Goal: Task Accomplishment & Management: Manage account settings

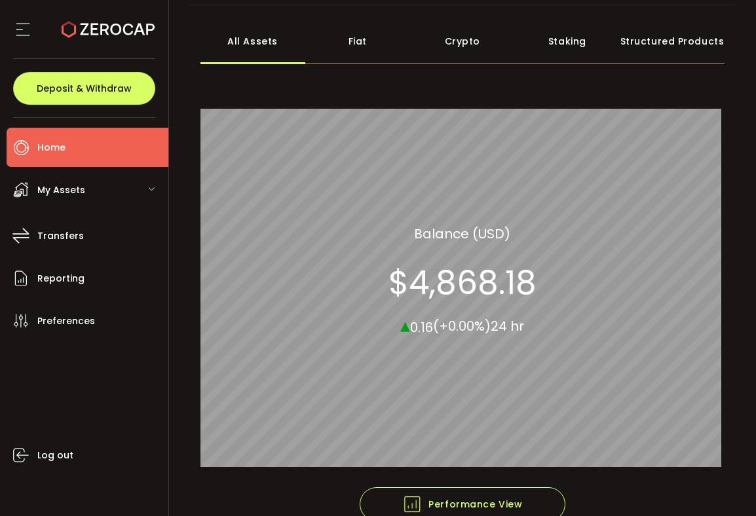
scroll to position [128, 0]
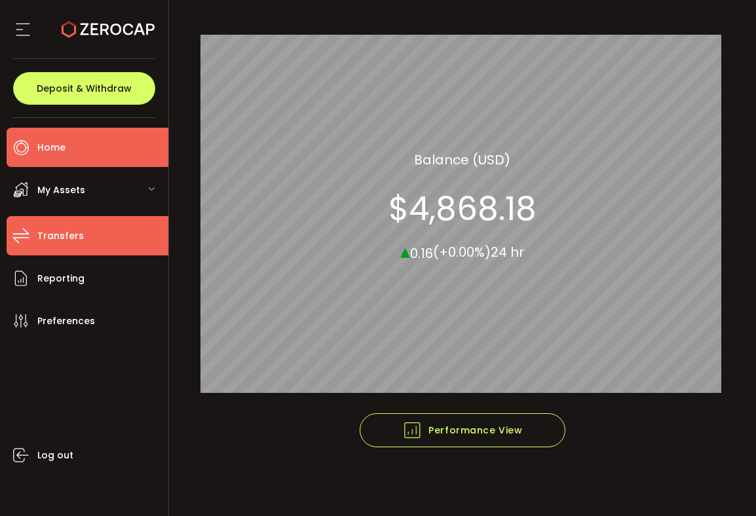
click at [67, 234] on span "Transfers" at bounding box center [60, 236] width 47 height 19
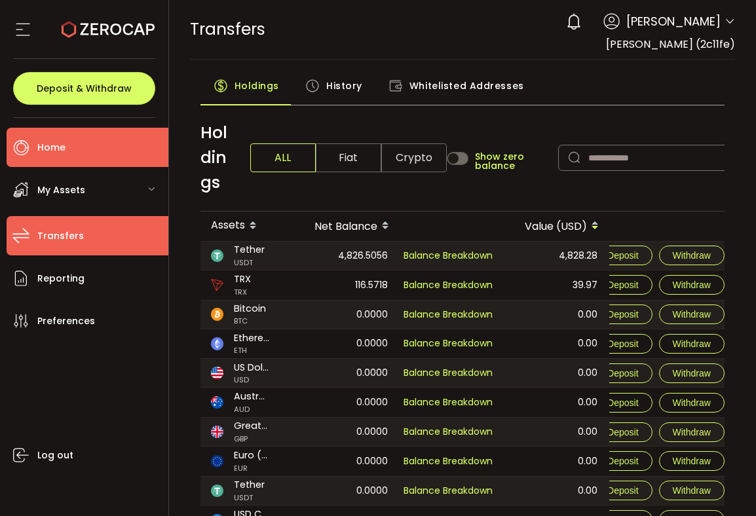
click at [57, 144] on span "Home" at bounding box center [51, 147] width 28 height 19
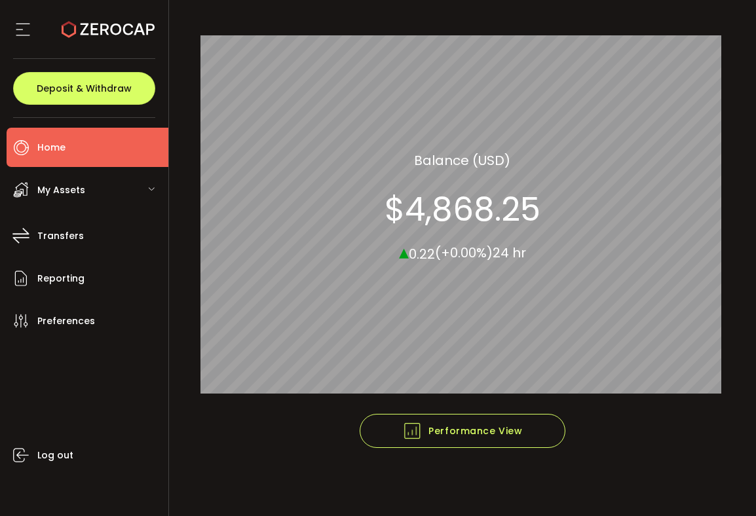
scroll to position [128, 0]
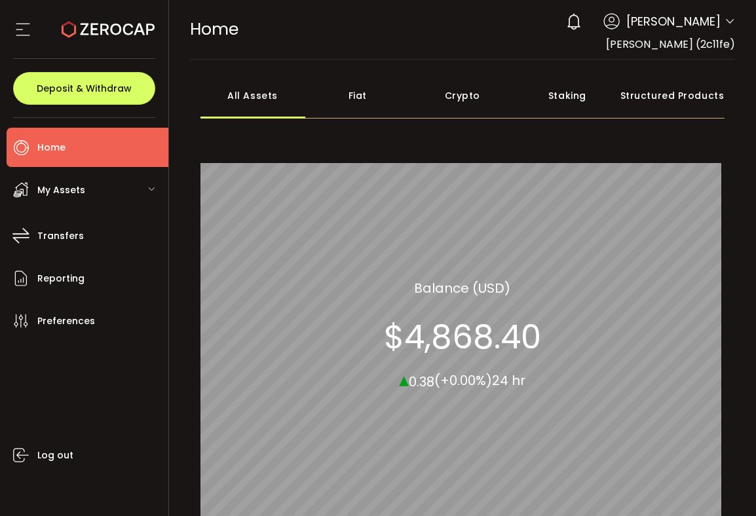
scroll to position [128, 0]
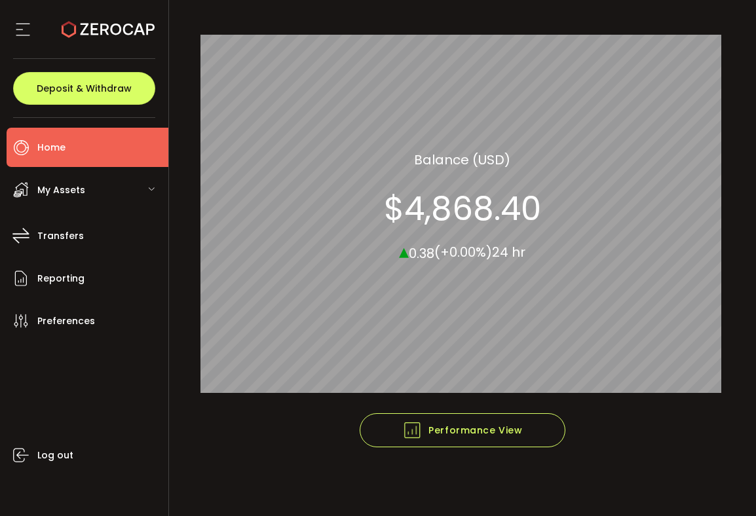
click at [76, 192] on span "My Assets" at bounding box center [61, 190] width 48 height 19
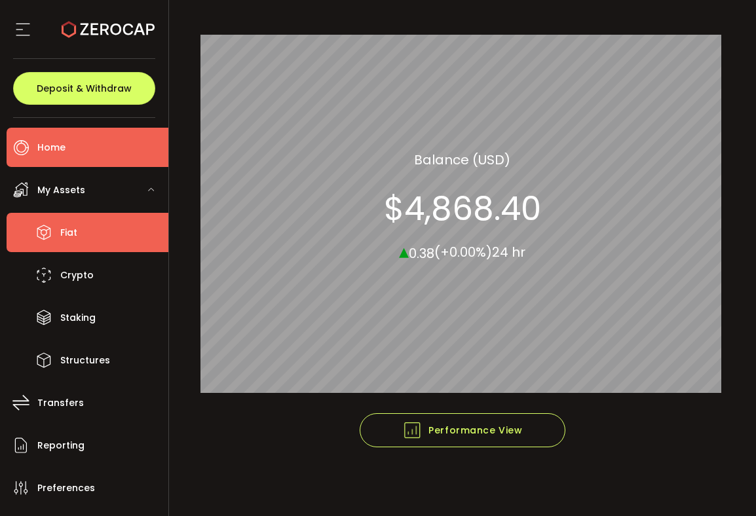
click at [73, 231] on span "Fiat" at bounding box center [68, 232] width 17 height 19
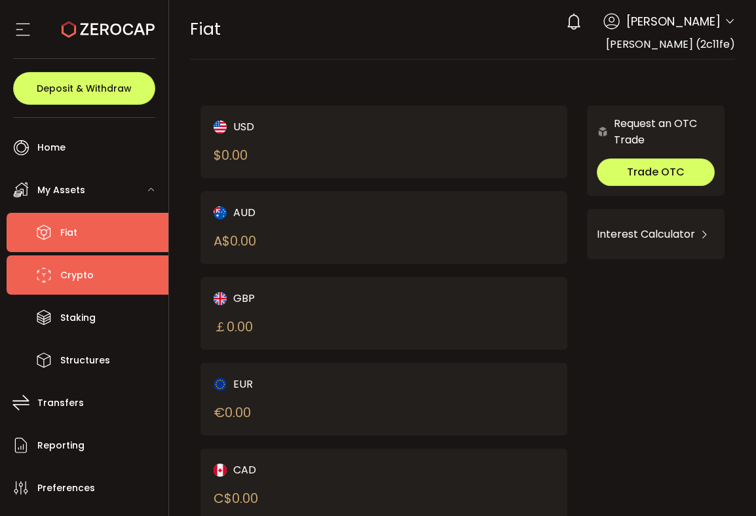
click at [71, 273] on span "Crypto" at bounding box center [76, 275] width 33 height 19
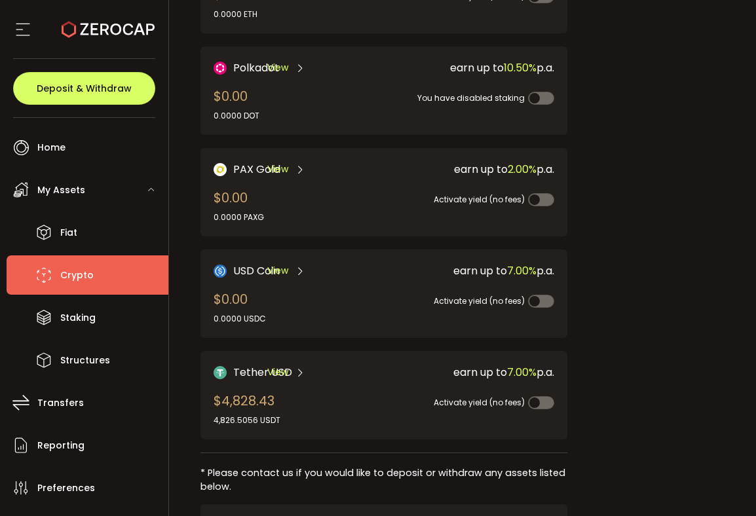
scroll to position [374, 0]
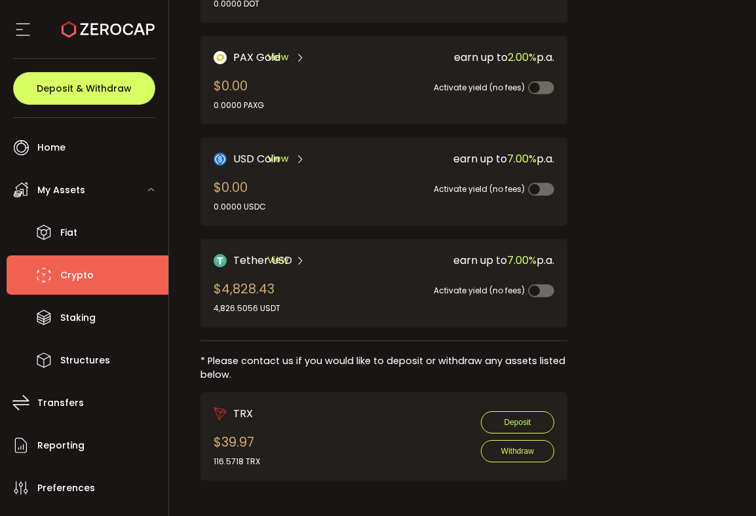
click at [286, 255] on span "View" at bounding box center [277, 261] width 21 height 14
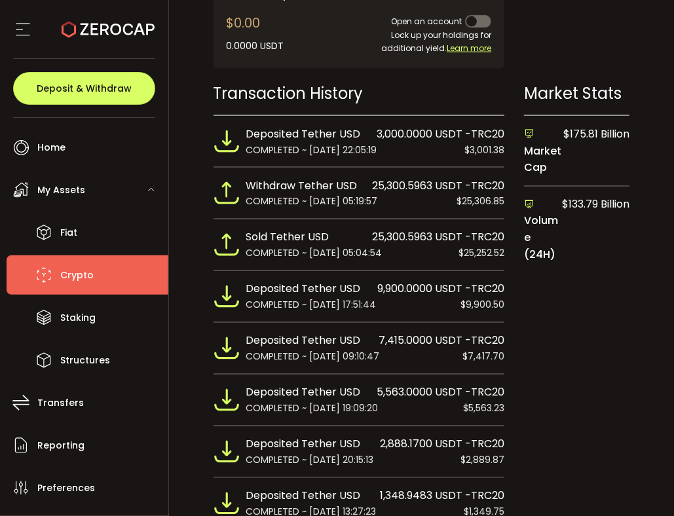
scroll to position [613, 0]
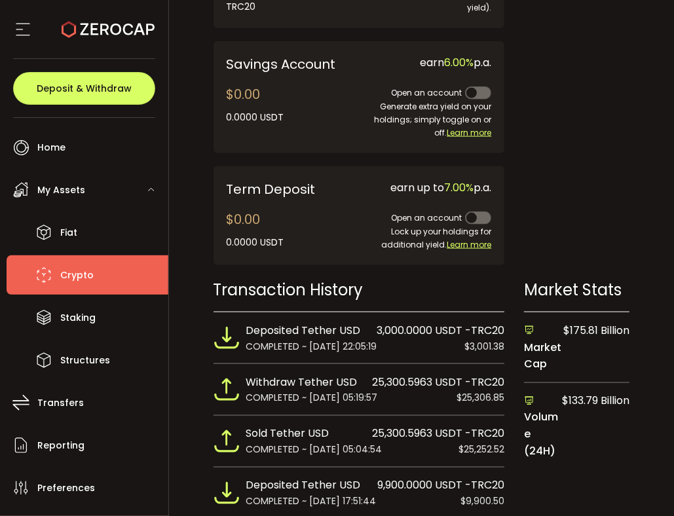
click at [193, 199] on main "Tether USD Buy / Sell 1H 1D 1W 1M 3M 1Y 5Y $0.99 Jan 1st, 12:00 am Your USDT Ba…" at bounding box center [422, 369] width 485 height 1847
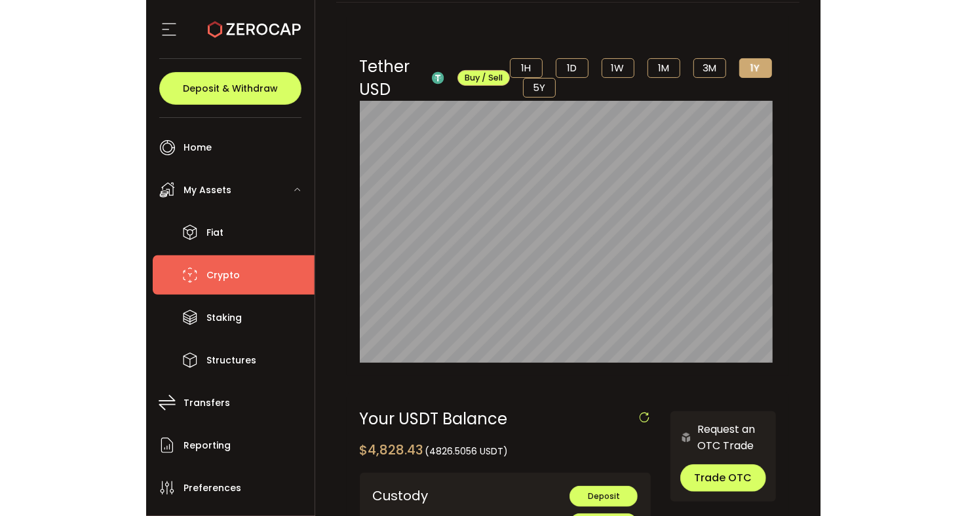
scroll to position [0, 0]
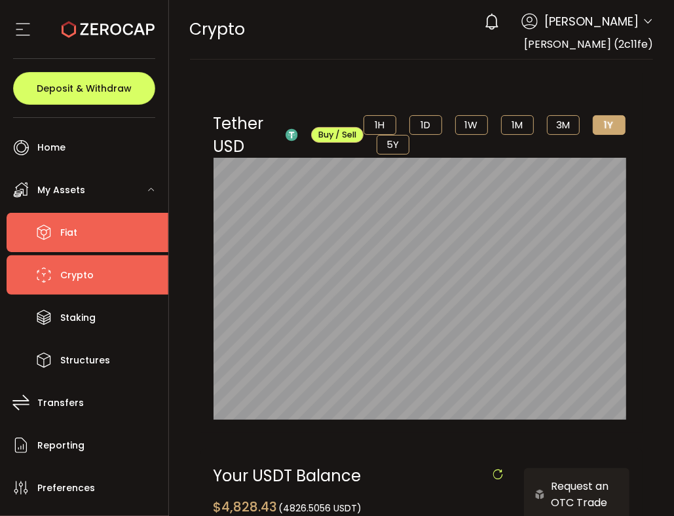
click at [67, 233] on span "Fiat" at bounding box center [68, 232] width 17 height 19
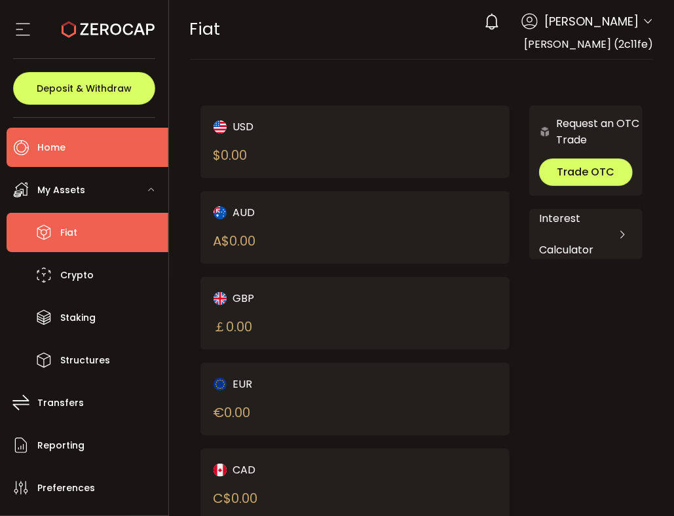
click at [47, 143] on span "Home" at bounding box center [51, 147] width 28 height 19
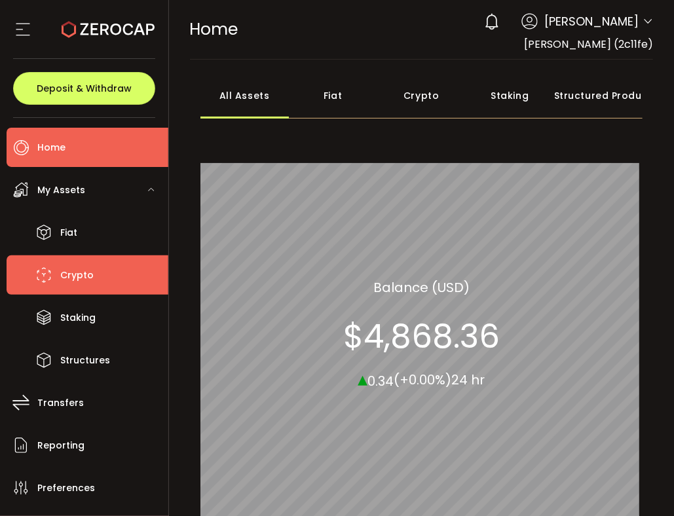
click at [64, 277] on span "Crypto" at bounding box center [76, 275] width 33 height 19
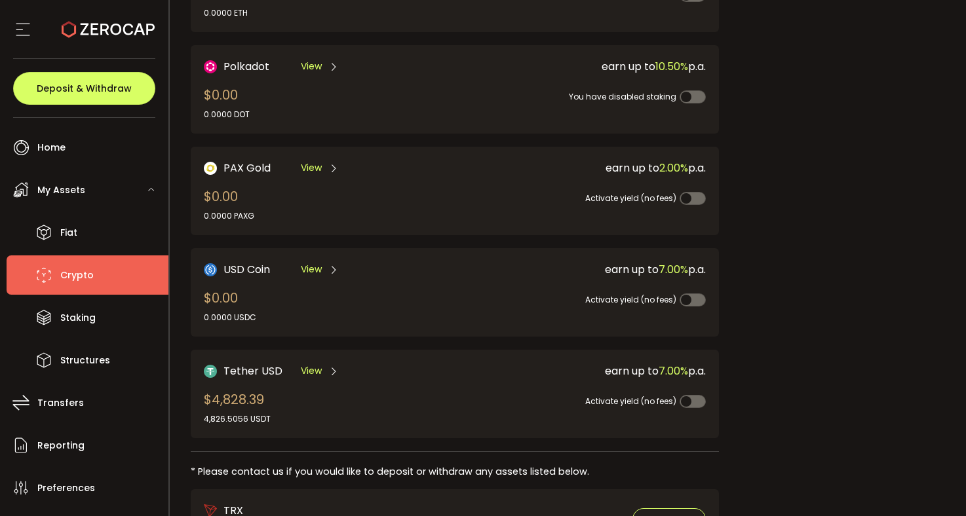
scroll to position [360, 0]
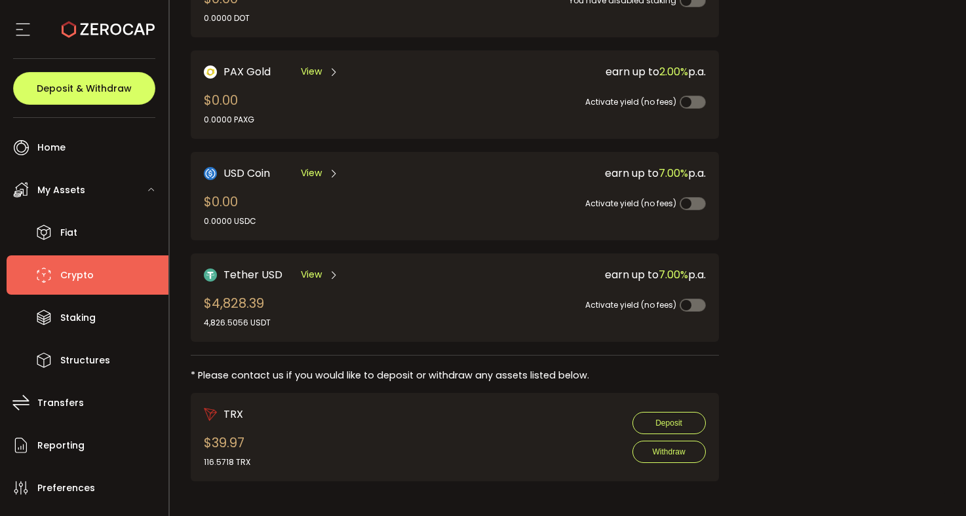
click at [334, 270] on icon at bounding box center [333, 275] width 10 height 10
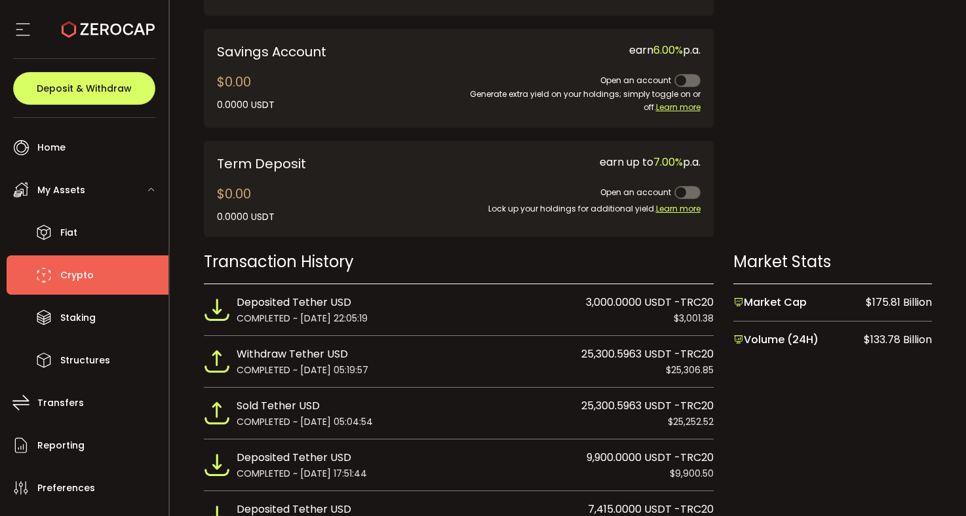
scroll to position [328, 0]
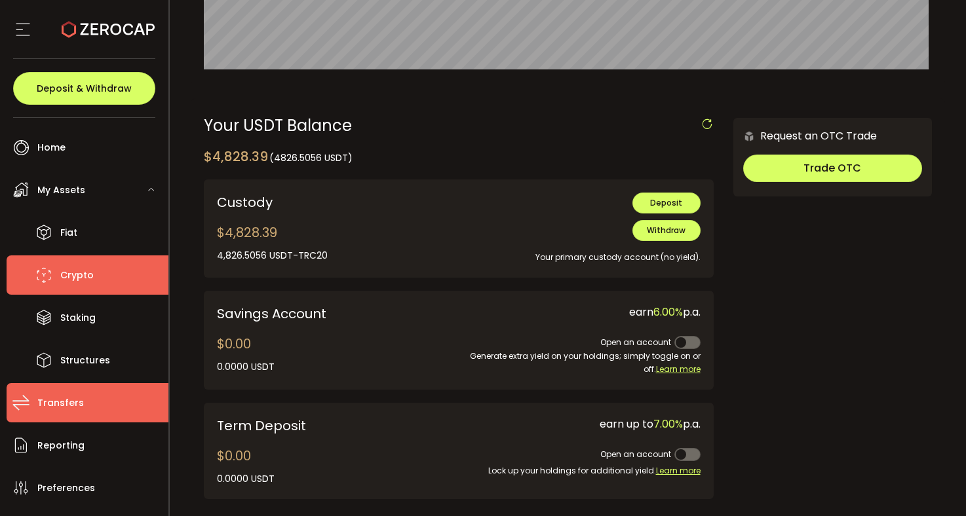
click at [54, 403] on span "Transfers" at bounding box center [60, 403] width 47 height 19
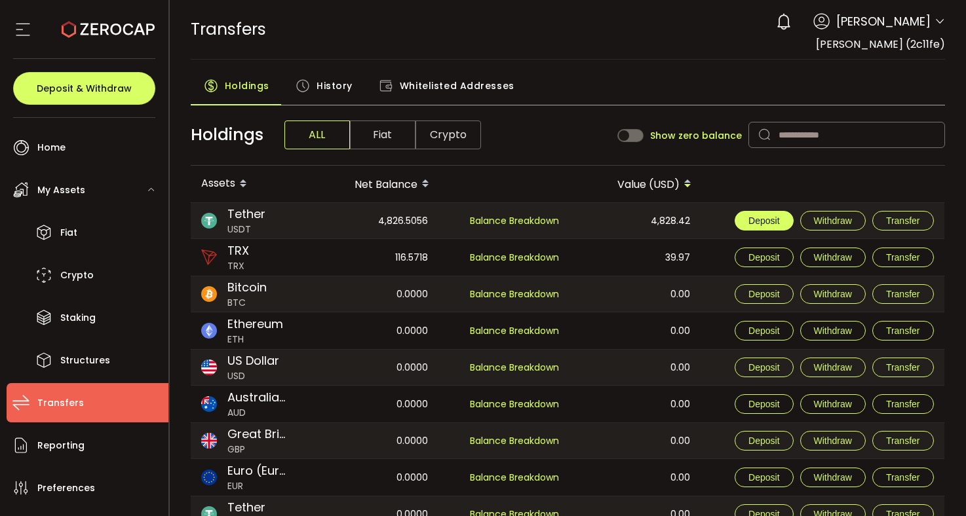
click at [755, 220] on span "Deposit" at bounding box center [763, 221] width 31 height 10
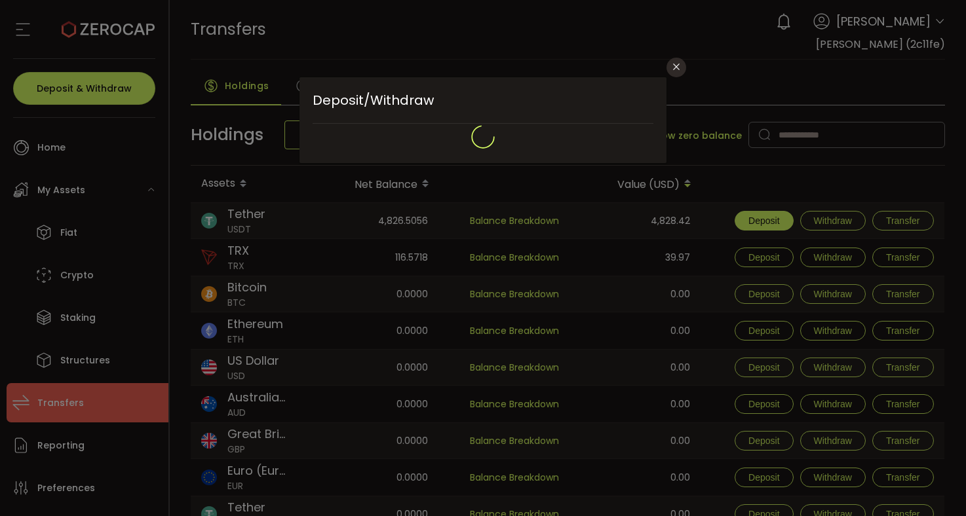
type input "**********"
type input "********"
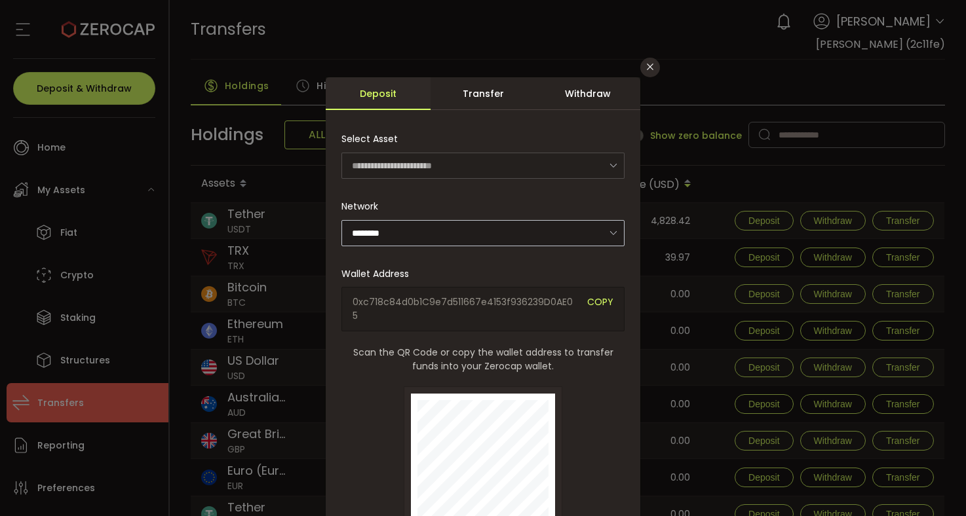
click at [613, 230] on icon "dialog" at bounding box center [613, 232] width 16 height 27
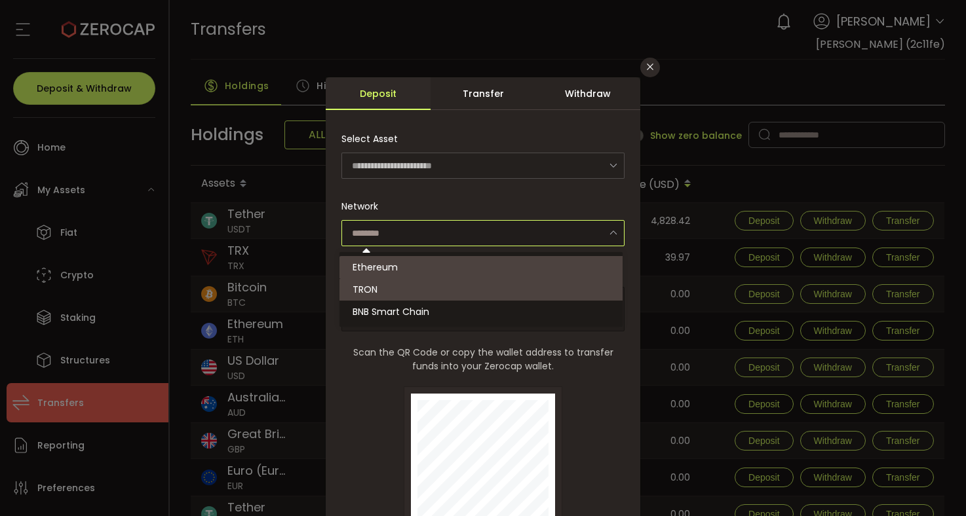
click at [447, 292] on li "TRON" at bounding box center [482, 289] width 287 height 22
type input "**********"
type input "****"
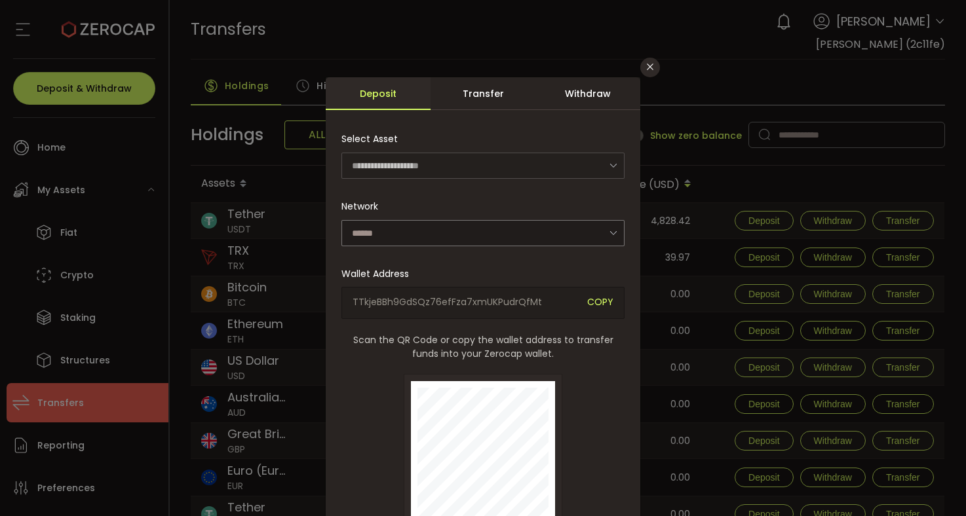
click at [402, 33] on div "**********" at bounding box center [483, 258] width 966 height 516
type input "****"
click at [645, 62] on icon "Close" at bounding box center [650, 67] width 10 height 10
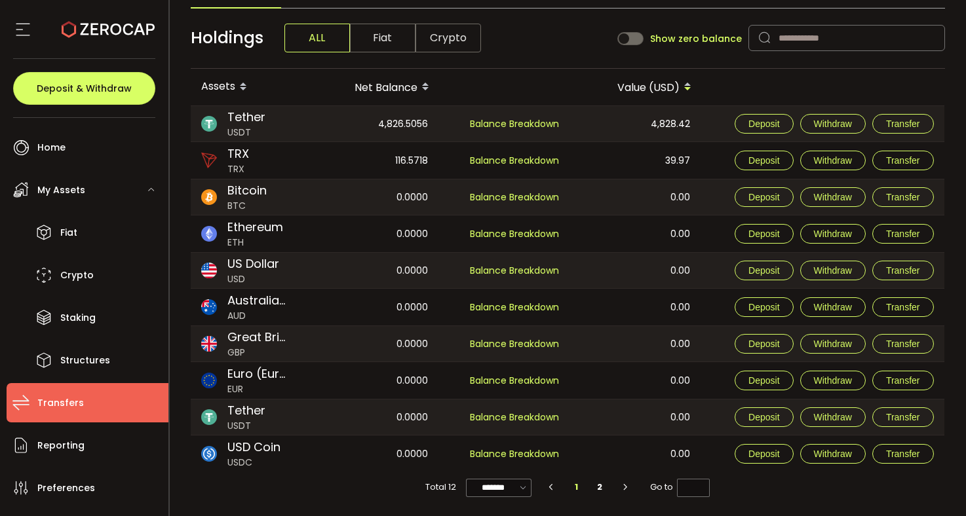
scroll to position [100, 0]
click at [69, 405] on span "Transfers" at bounding box center [60, 403] width 47 height 19
click at [235, 119] on span "Tether" at bounding box center [246, 117] width 38 height 18
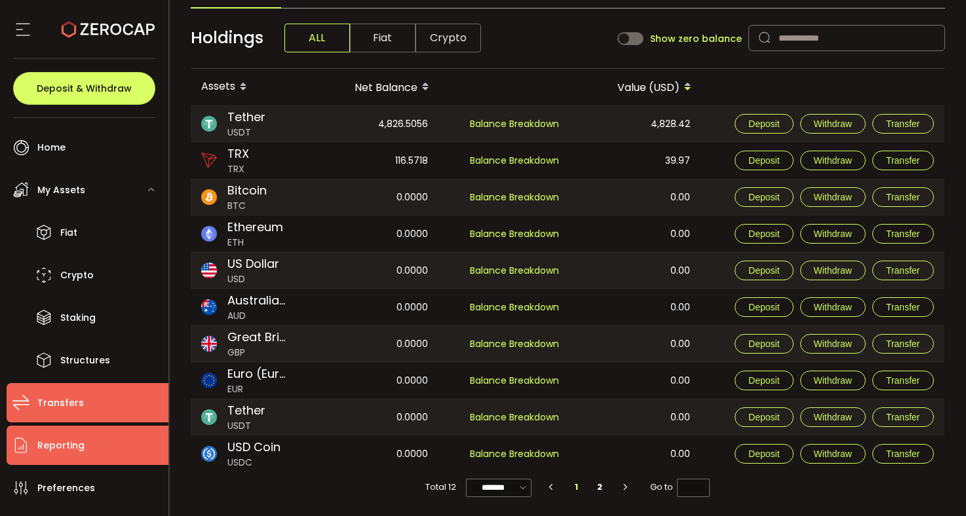
click at [43, 446] on span "Reporting" at bounding box center [60, 445] width 47 height 19
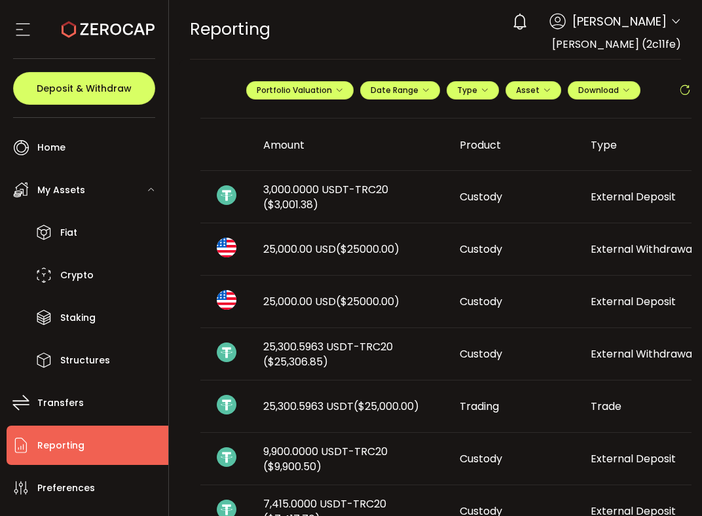
click at [28, 28] on icon at bounding box center [23, 30] width 20 height 20
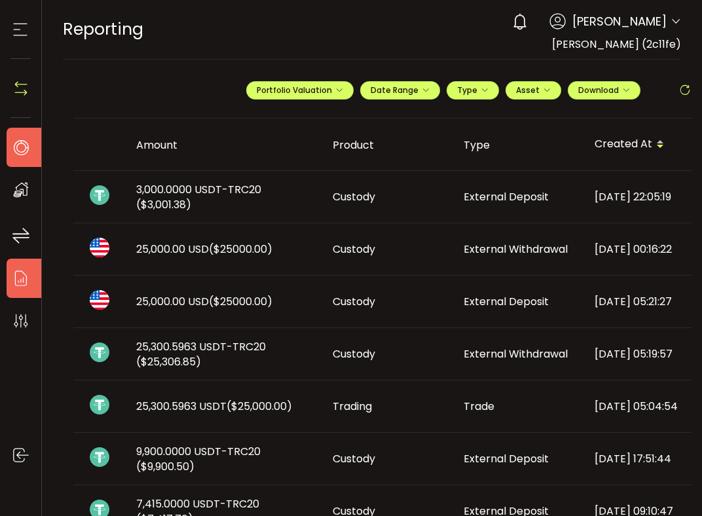
click at [18, 141] on use at bounding box center [21, 147] width 15 height 15
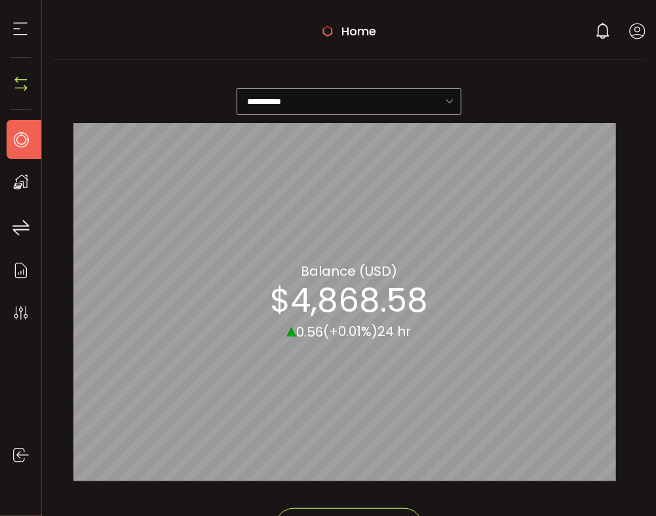
click at [449, 97] on icon at bounding box center [450, 101] width 16 height 26
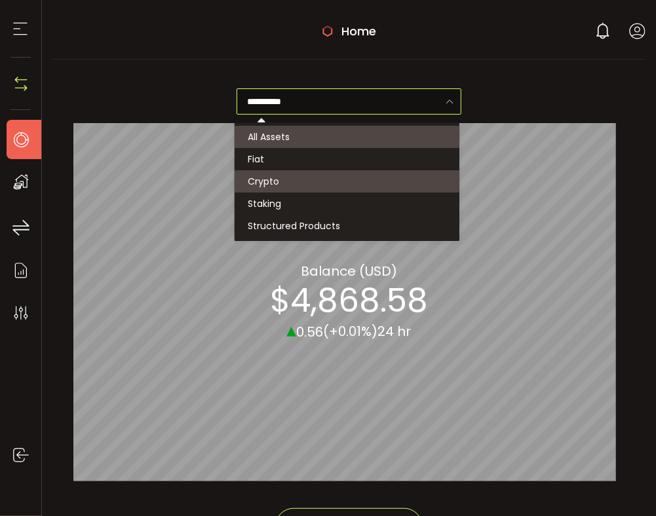
click at [321, 177] on li "Crypto" at bounding box center [349, 181] width 229 height 22
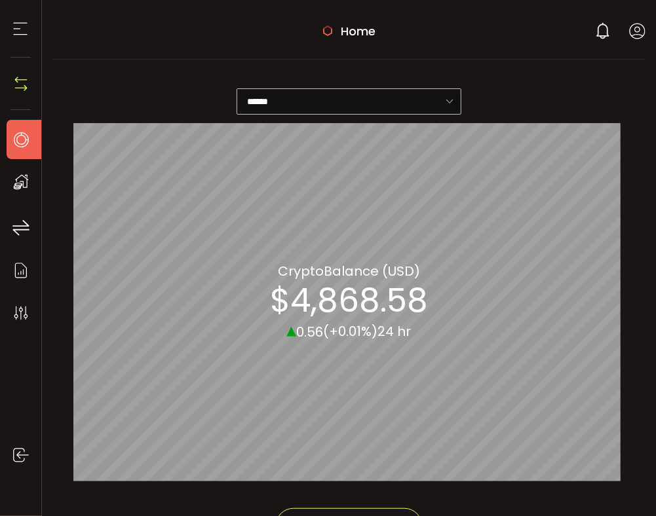
click at [452, 100] on icon at bounding box center [450, 101] width 16 height 26
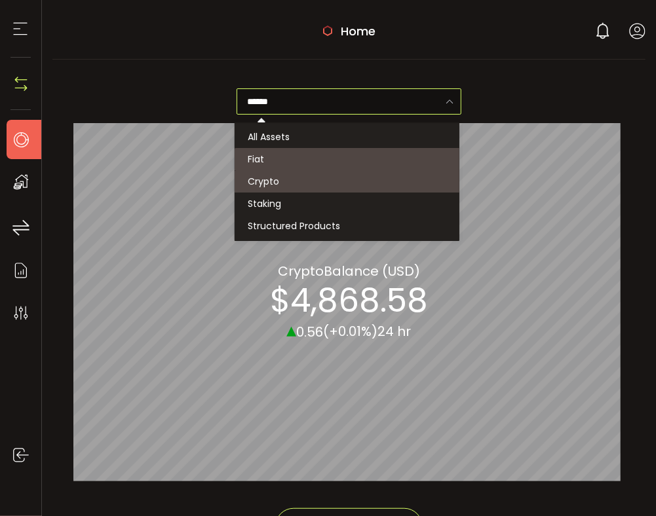
click at [328, 157] on li "Fiat" at bounding box center [349, 159] width 229 height 22
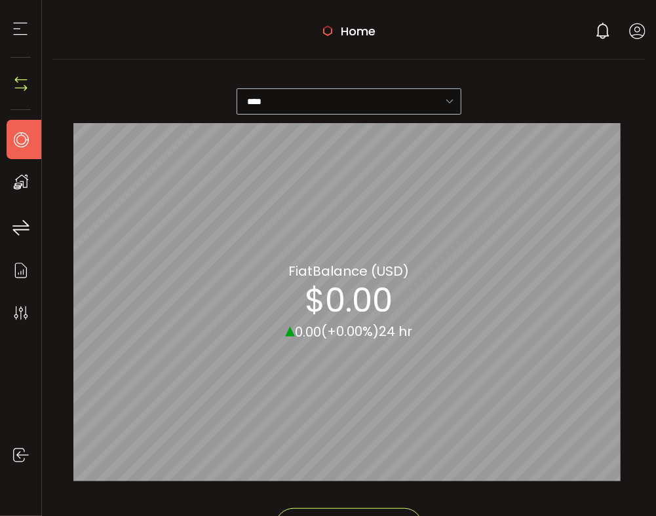
click at [451, 101] on icon at bounding box center [450, 101] width 16 height 26
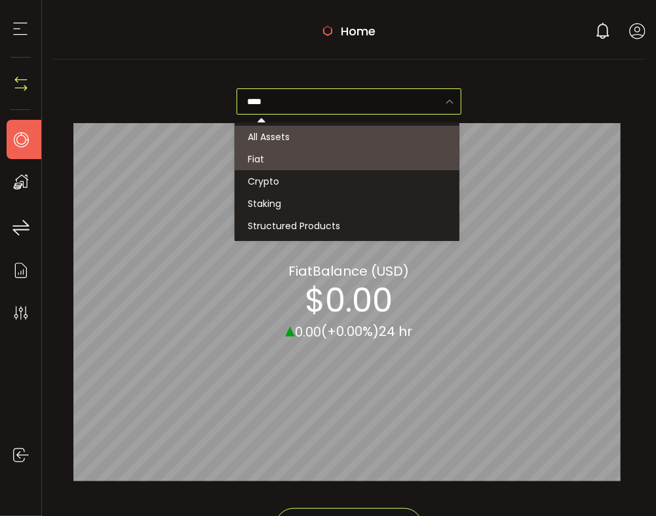
click at [363, 134] on li "All Assets" at bounding box center [349, 137] width 229 height 22
type input "**********"
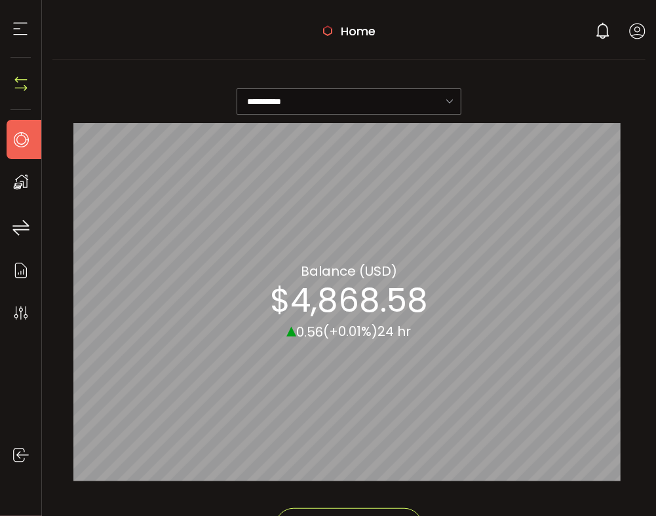
click at [546, 109] on div "**********" at bounding box center [348, 98] width 551 height 50
click at [26, 231] on icon at bounding box center [21, 228] width 20 height 20
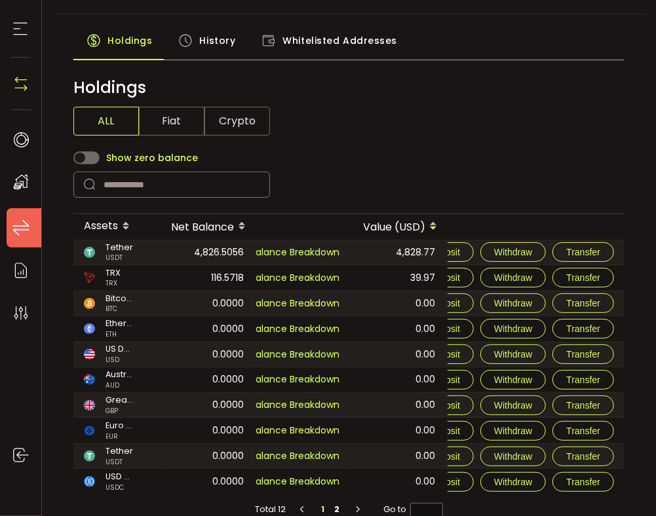
scroll to position [65, 0]
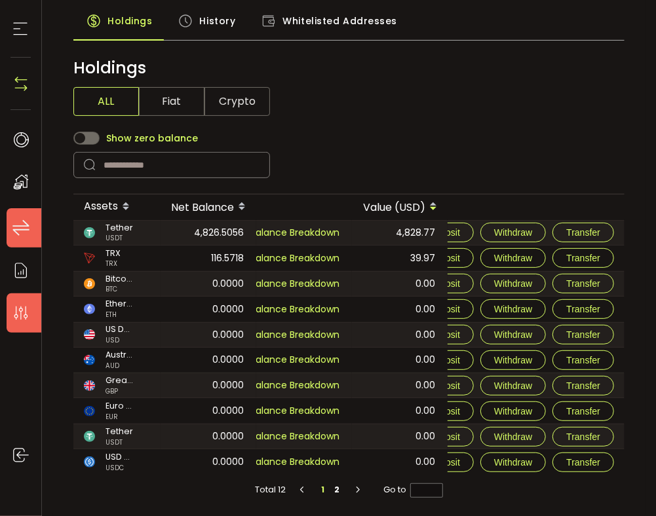
click at [18, 314] on icon at bounding box center [21, 313] width 20 height 20
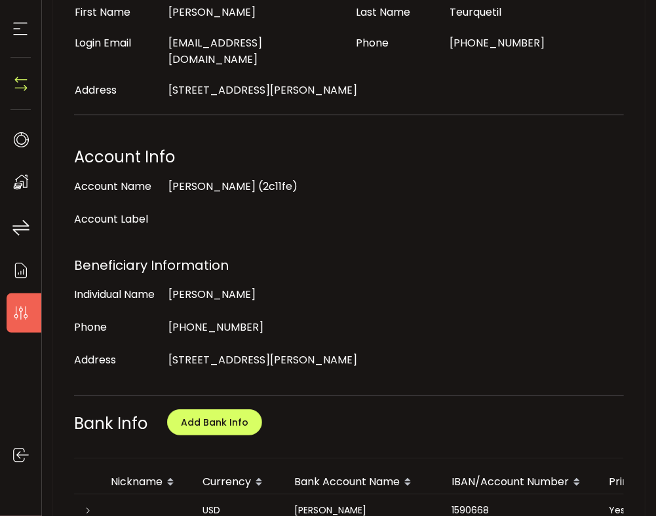
scroll to position [131, 0]
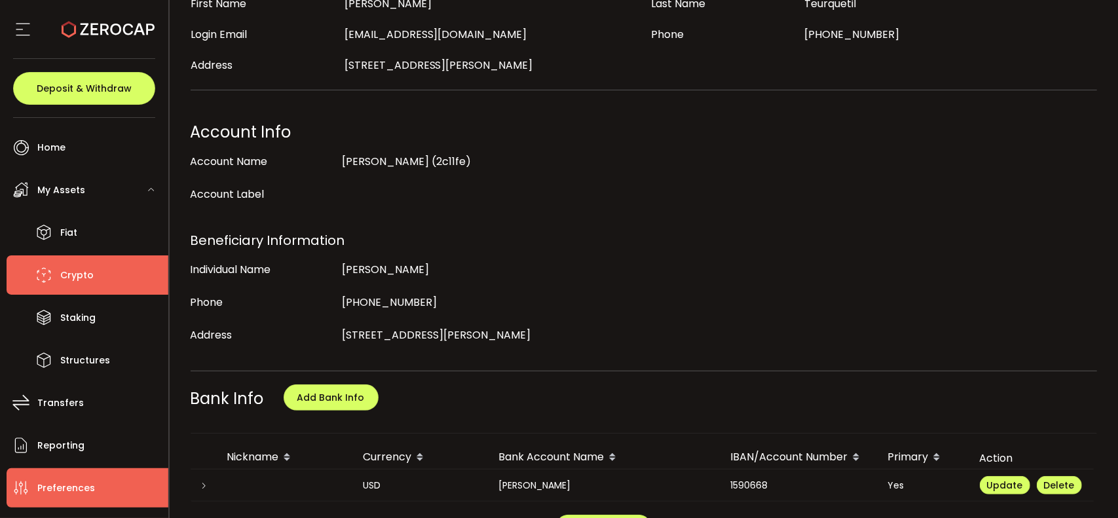
click at [77, 269] on span "Crypto" at bounding box center [76, 275] width 33 height 19
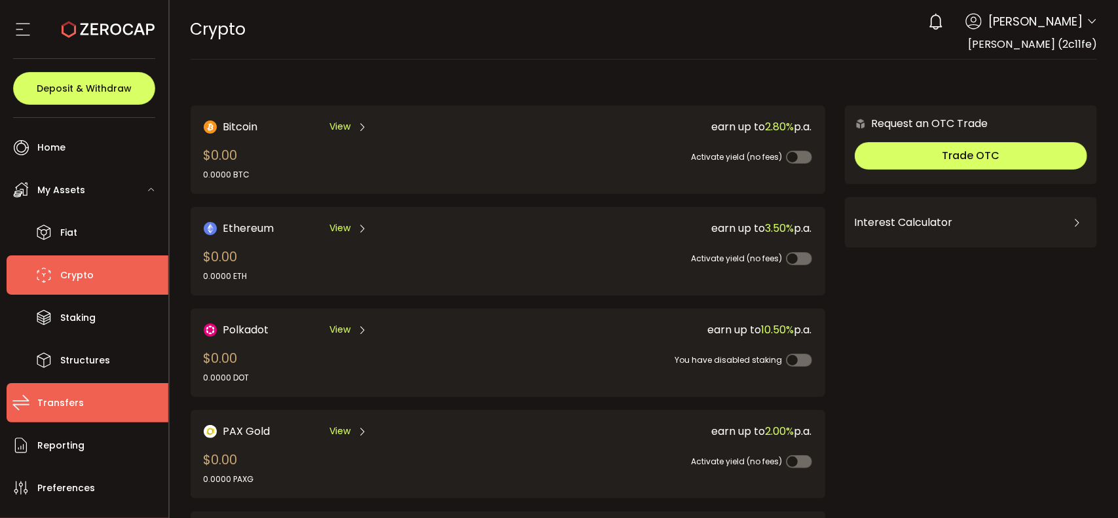
click at [60, 405] on span "Transfers" at bounding box center [60, 403] width 47 height 19
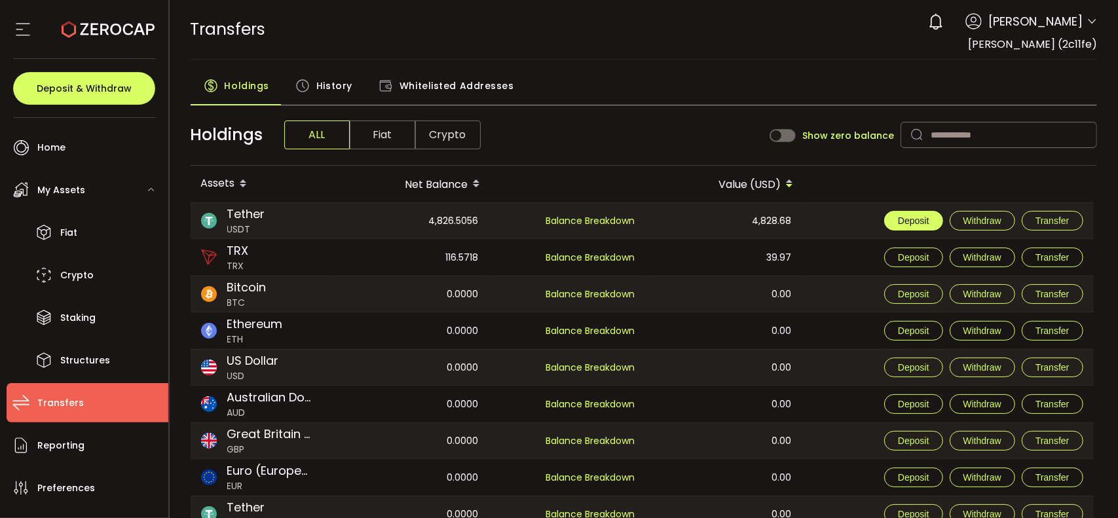
click at [655, 221] on span "Deposit" at bounding box center [913, 221] width 31 height 10
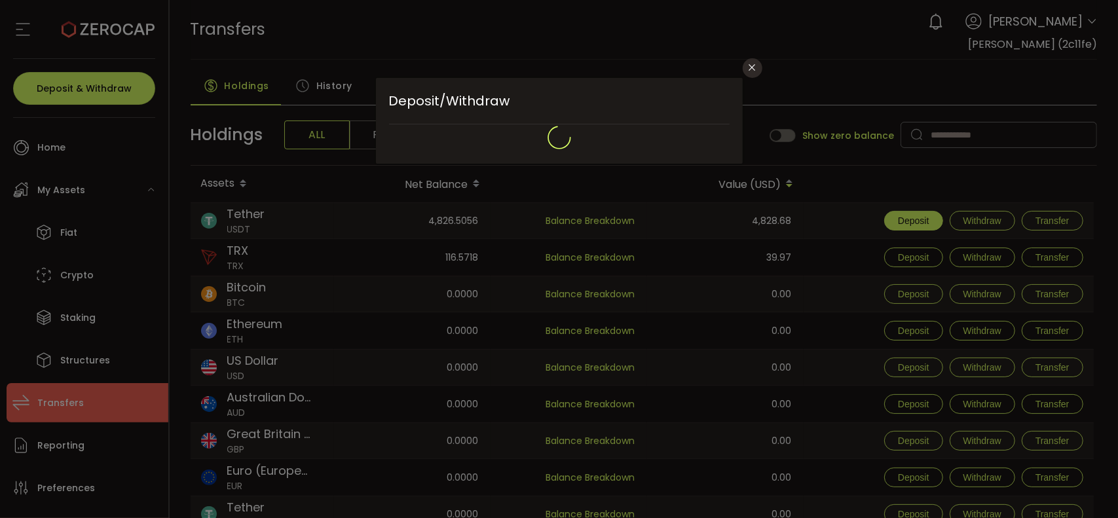
type input "**********"
type input "********"
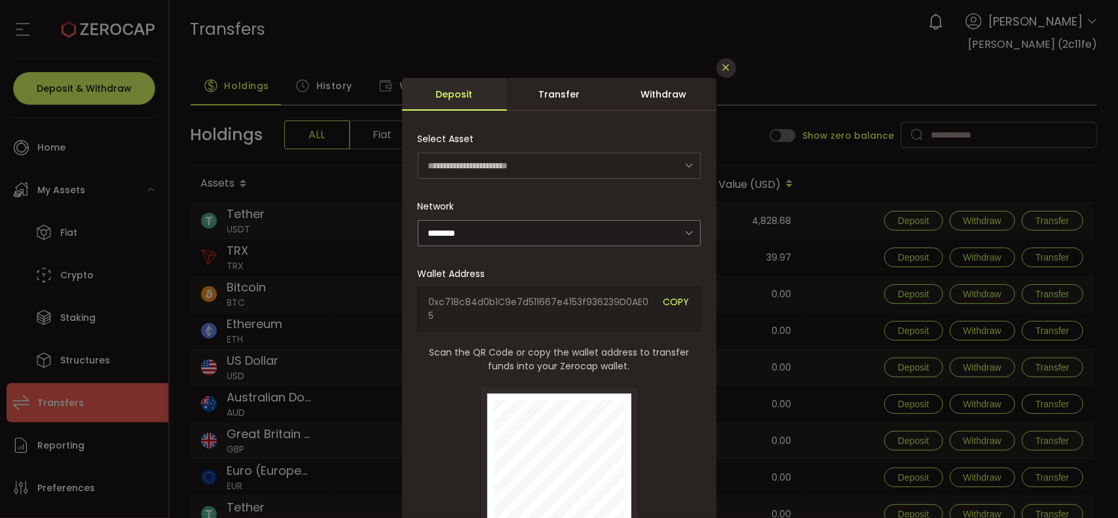
click at [655, 69] on icon "Close" at bounding box center [726, 67] width 10 height 10
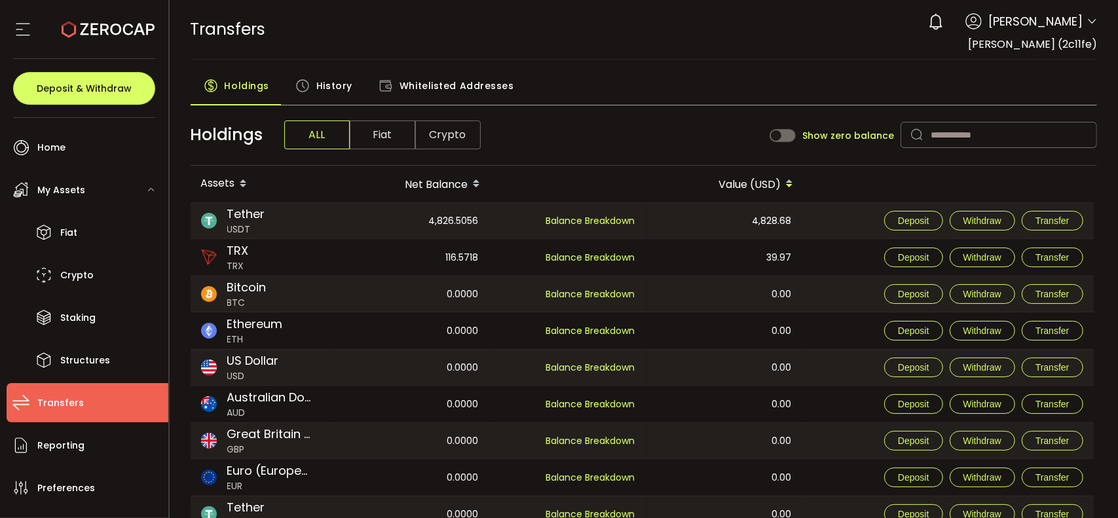
click at [337, 82] on span "History" at bounding box center [334, 86] width 36 height 26
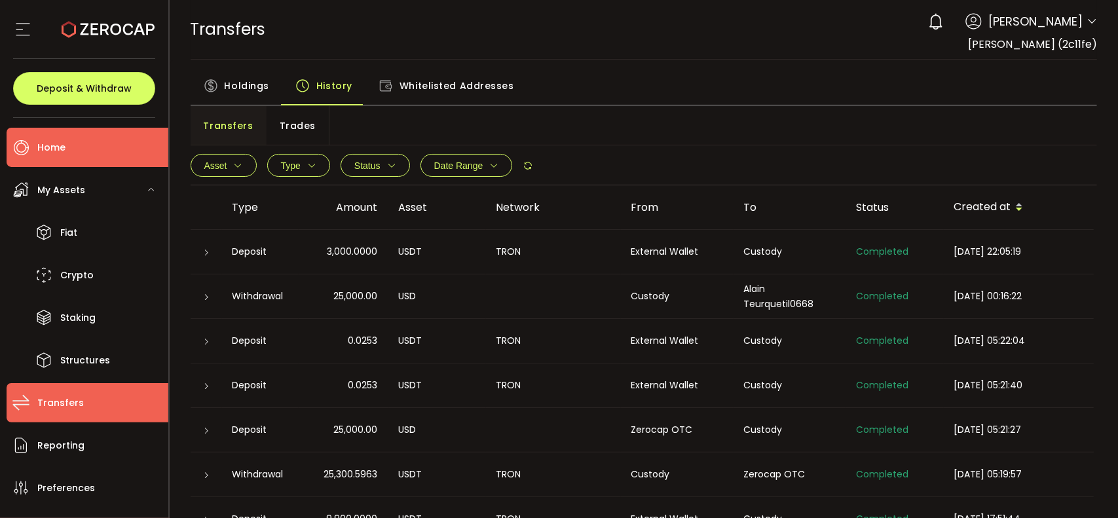
click at [42, 143] on span "Home" at bounding box center [51, 147] width 28 height 19
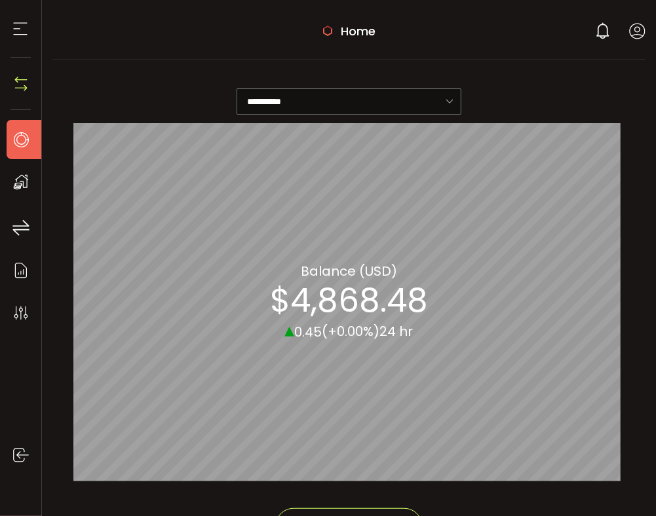
click at [21, 136] on icon at bounding box center [21, 140] width 20 height 20
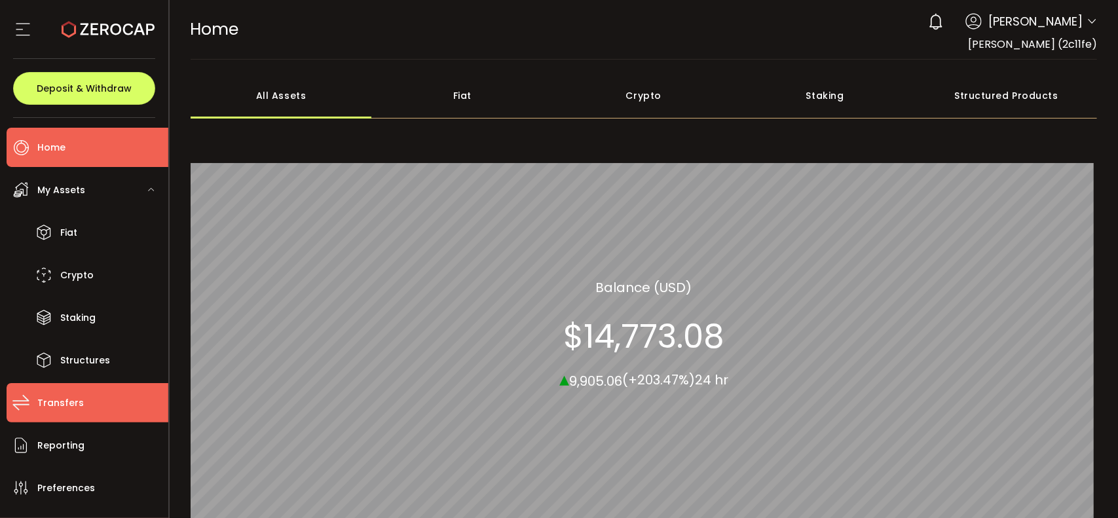
click at [62, 403] on span "Transfers" at bounding box center [60, 403] width 47 height 19
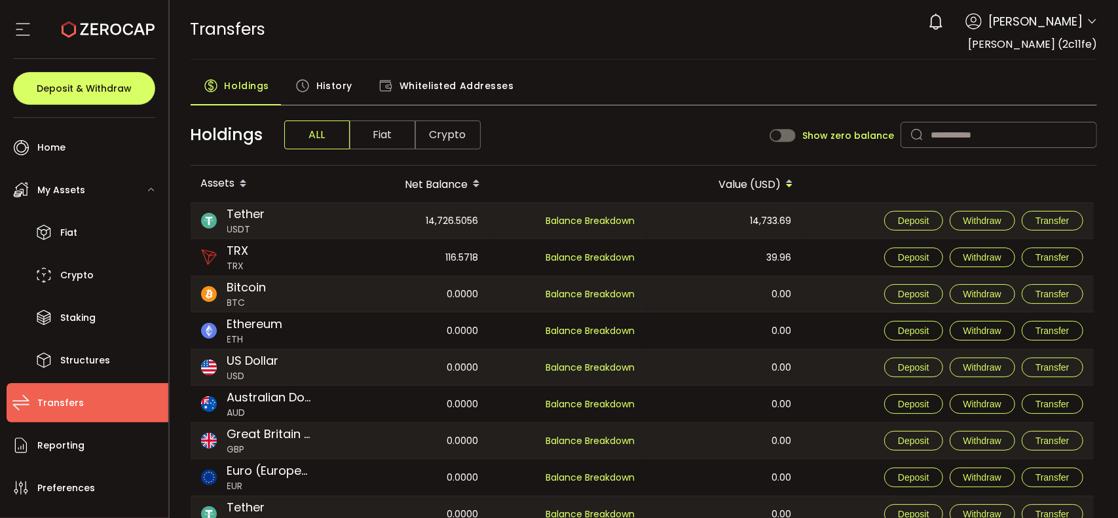
click at [340, 86] on span "History" at bounding box center [334, 86] width 36 height 26
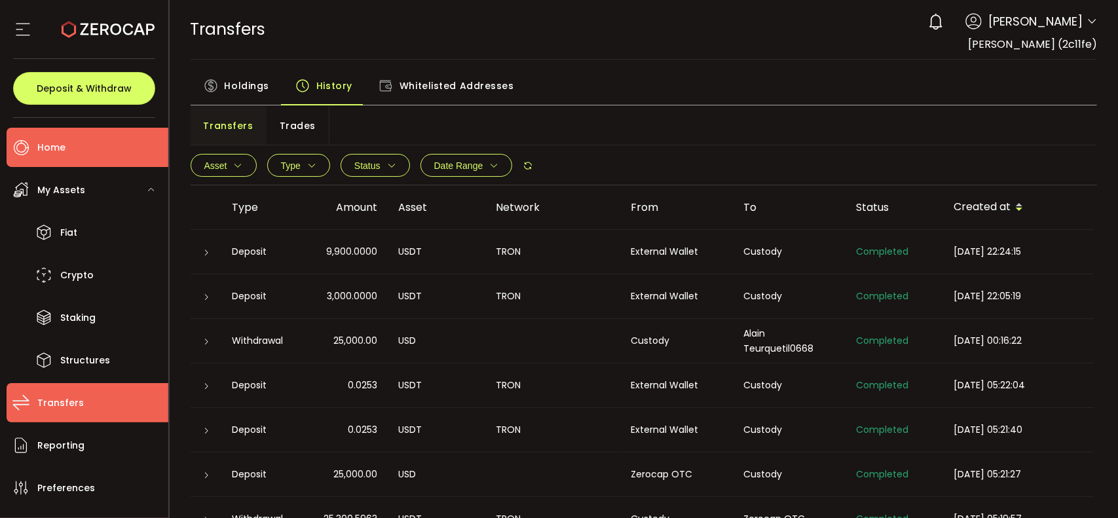
click at [45, 145] on span "Home" at bounding box center [51, 147] width 28 height 19
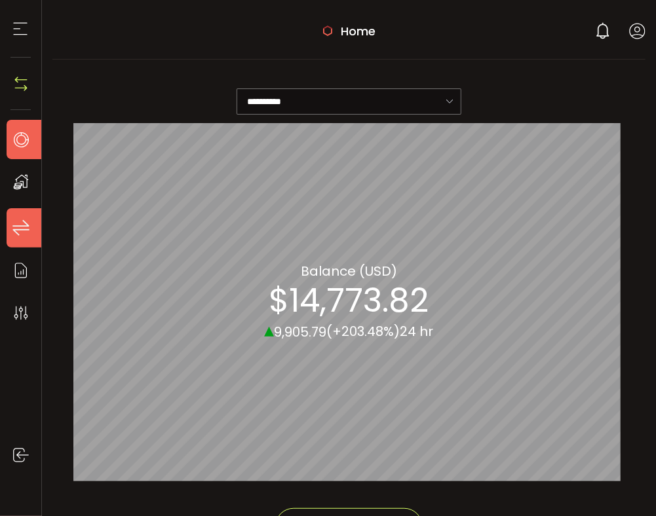
click at [18, 229] on icon at bounding box center [21, 228] width 20 height 20
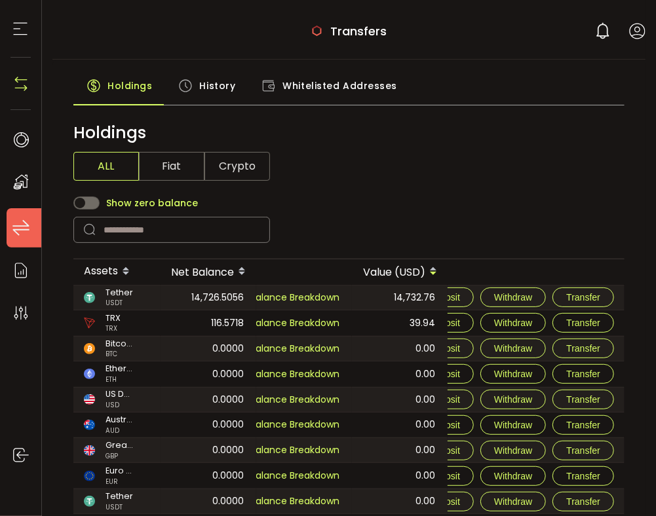
click at [215, 88] on span "History" at bounding box center [217, 86] width 36 height 26
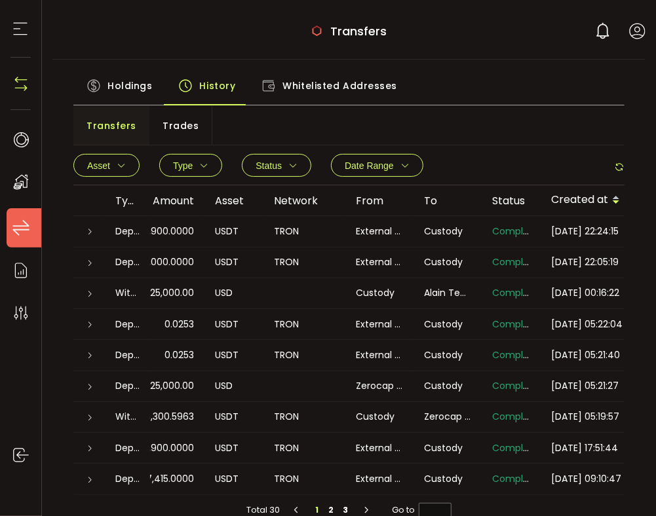
click at [503, 69] on main "Holdings History Whitelisted Addresses Transfers Trades Asset BTC ETH USDT-ERC2…" at bounding box center [348, 299] width 593 height 479
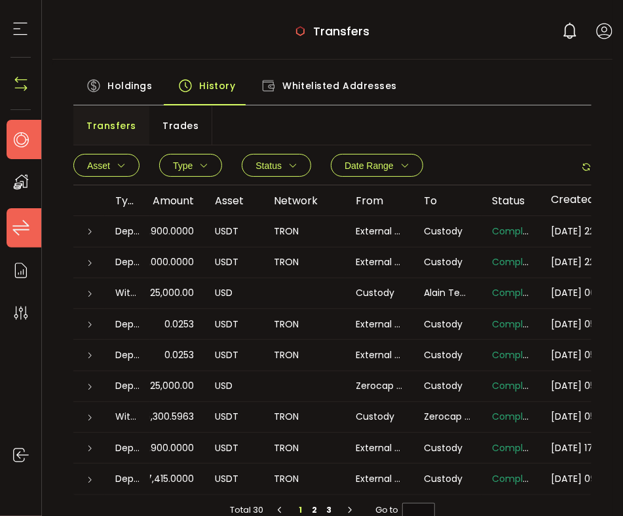
click at [20, 140] on icon at bounding box center [21, 140] width 20 height 20
